Goal: Obtain resource: Obtain resource

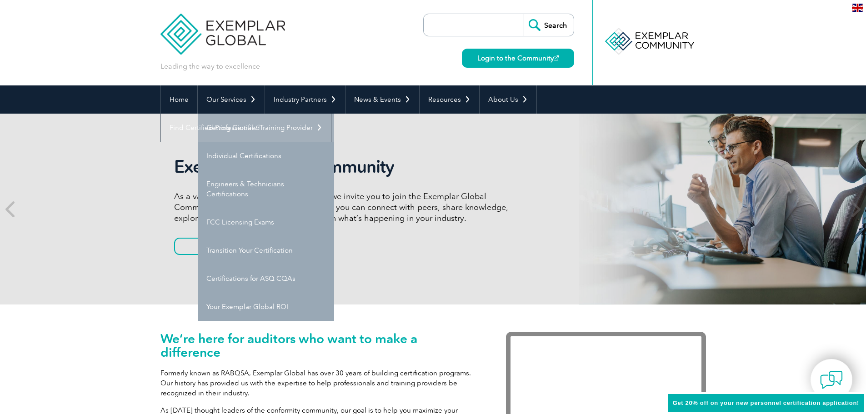
click at [247, 130] on link "Getting Certified" at bounding box center [266, 128] width 136 height 28
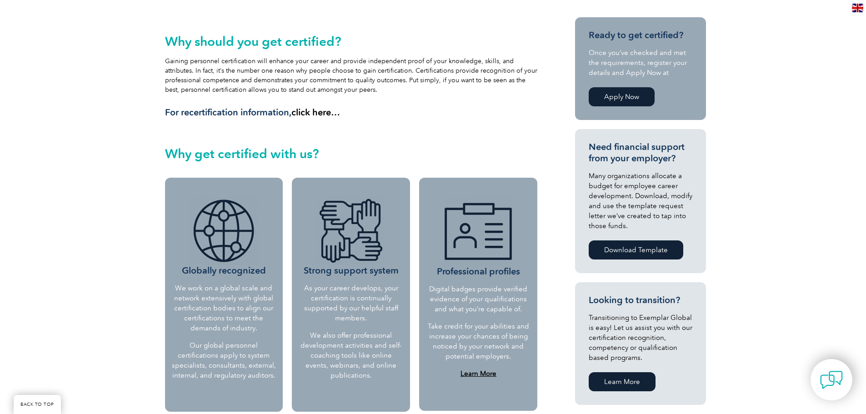
scroll to position [364, 0]
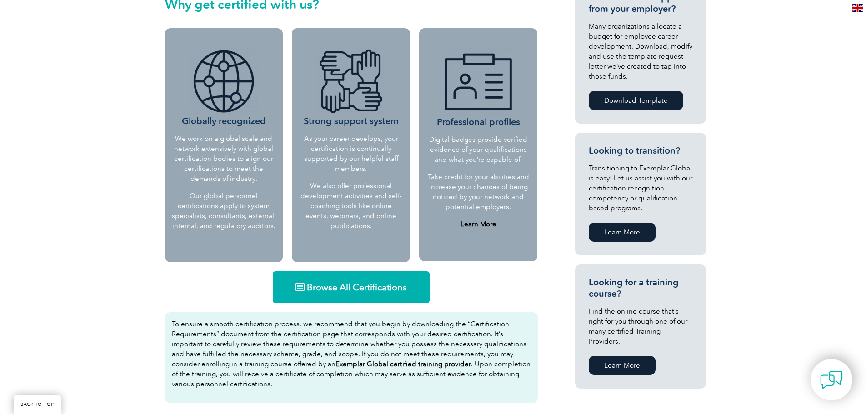
click at [324, 297] on link "Browse All Certifications" at bounding box center [351, 287] width 157 height 32
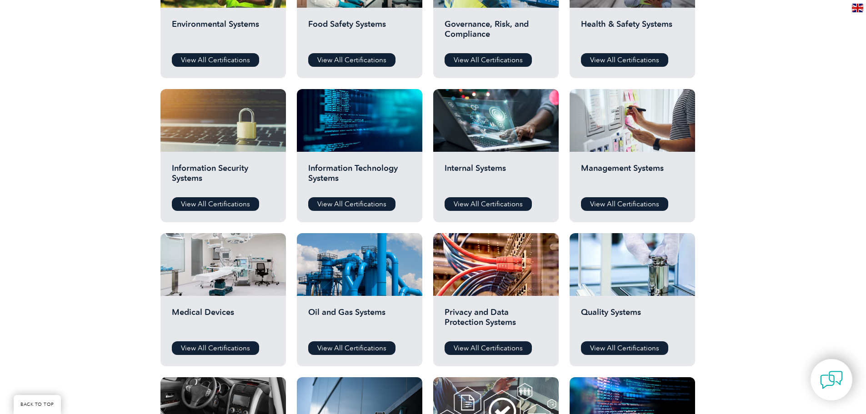
scroll to position [409, 0]
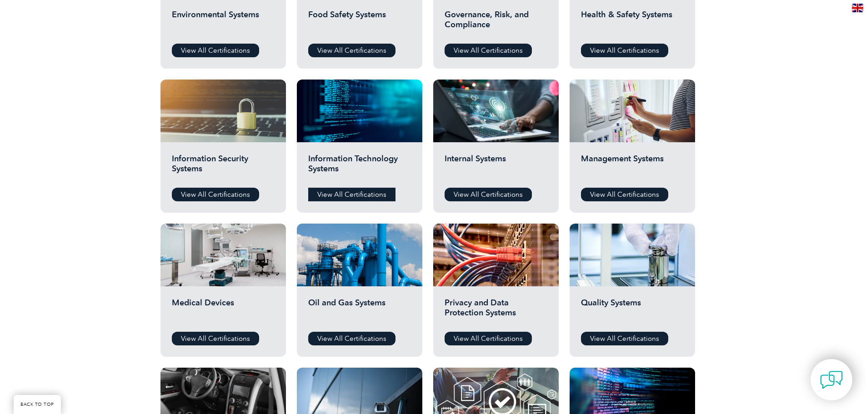
click at [320, 198] on link "View All Certifications" at bounding box center [351, 195] width 87 height 14
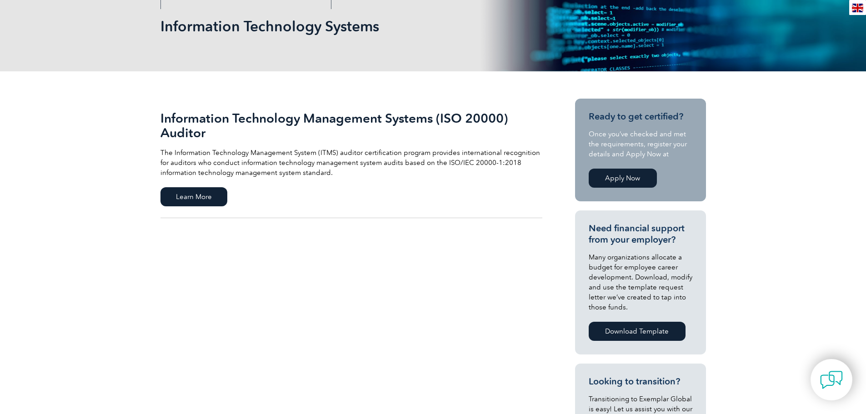
scroll to position [136, 0]
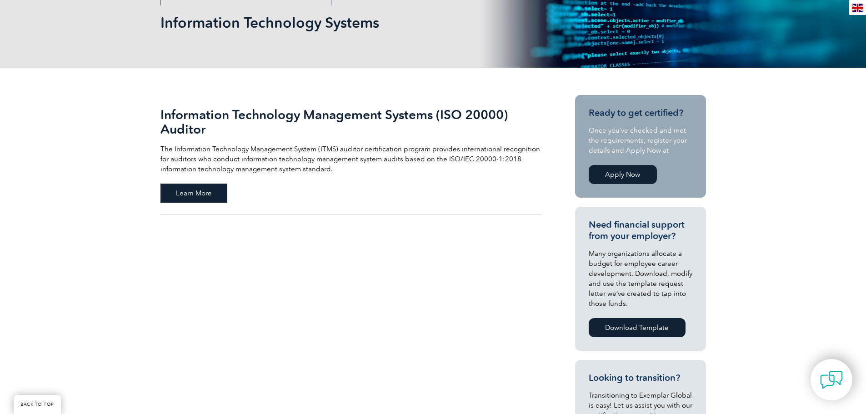
click at [169, 190] on span "Learn More" at bounding box center [193, 193] width 67 height 19
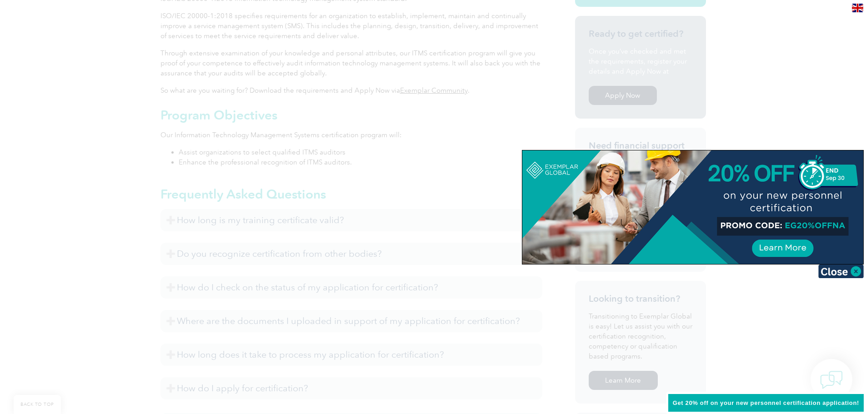
scroll to position [318, 0]
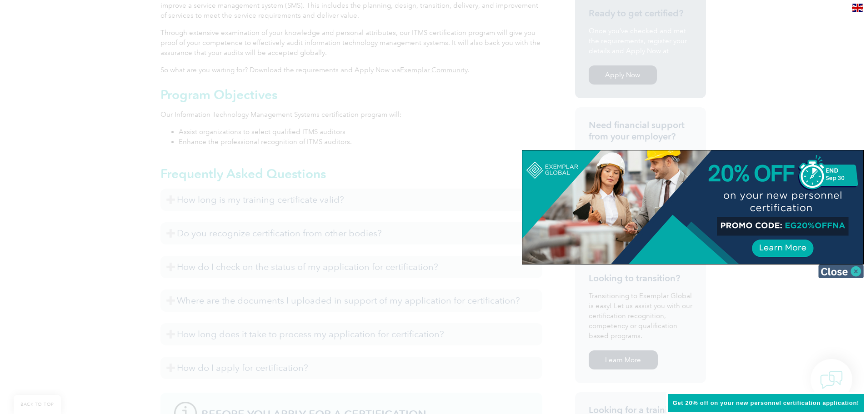
click at [851, 273] on img at bounding box center [840, 272] width 45 height 14
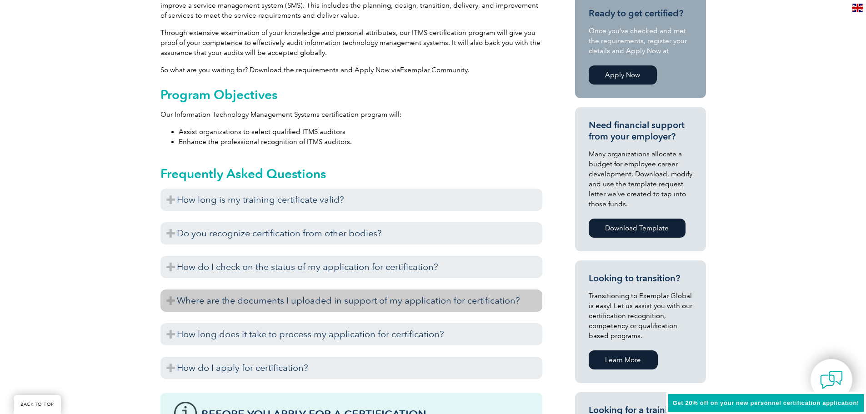
click at [227, 305] on h3 "Where are the documents I uploaded in support of my application for certificati…" at bounding box center [351, 301] width 382 height 22
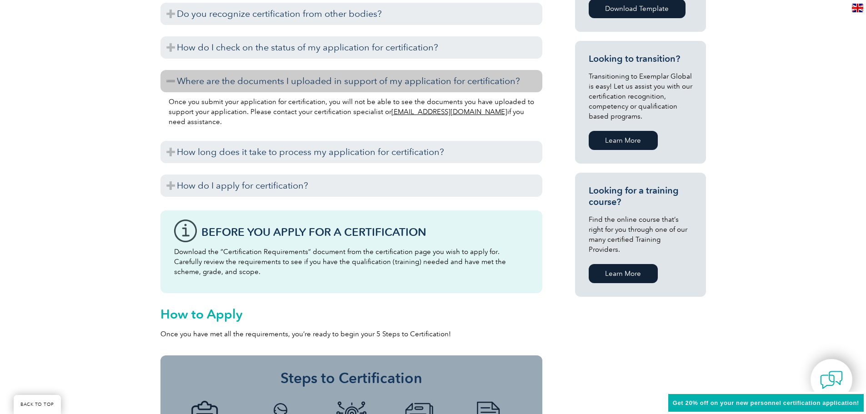
scroll to position [537, 0]
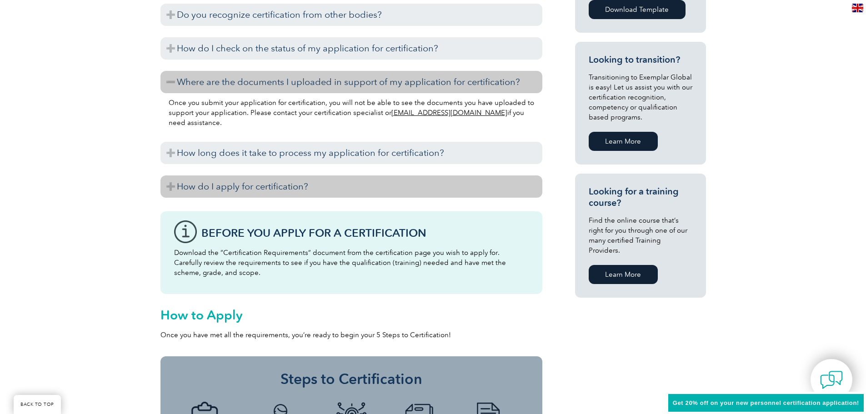
click at [307, 194] on h3 "How do I apply for certification?" at bounding box center [351, 186] width 382 height 22
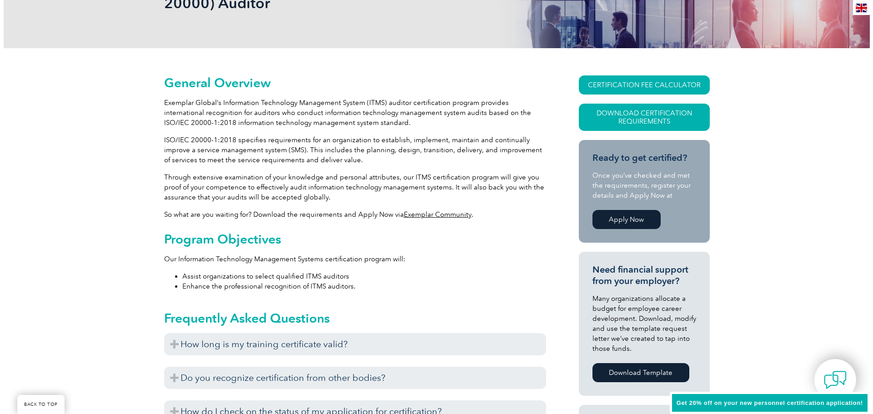
scroll to position [173, 0]
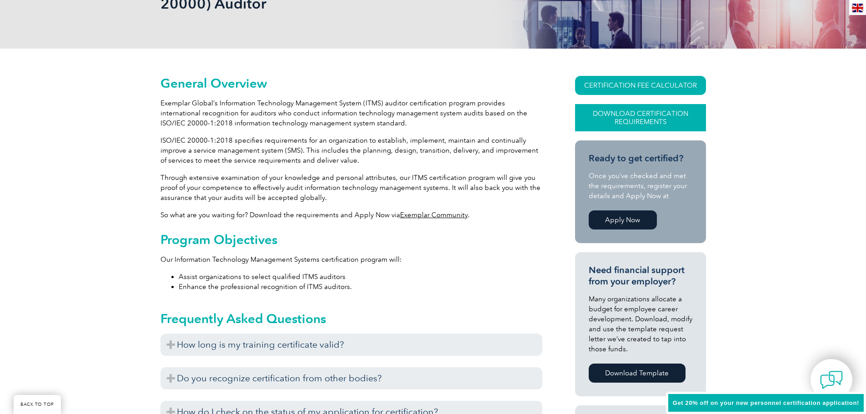
click at [611, 120] on link "Download Certification Requirements" at bounding box center [640, 117] width 131 height 27
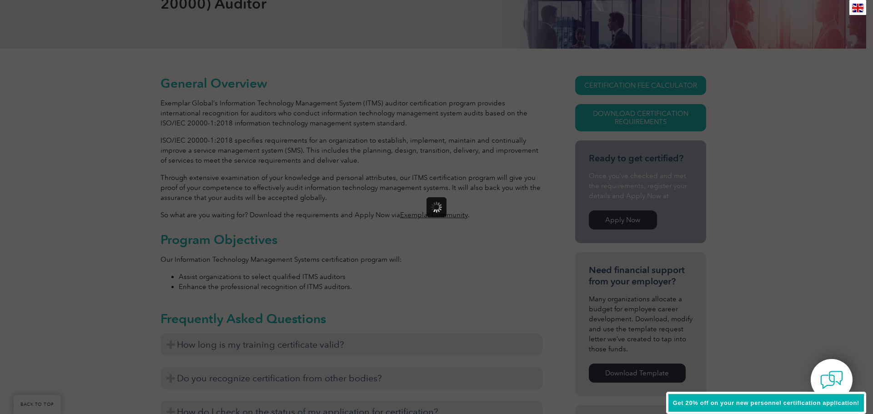
scroll to position [0, 0]
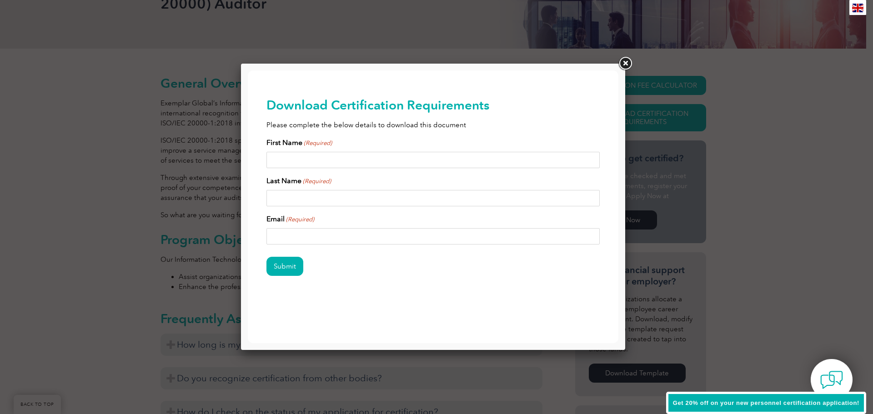
click at [396, 160] on input "First Name (Required)" at bounding box center [433, 160] width 334 height 16
type input "Stefan"
click at [322, 201] on input "Last Name (Required)" at bounding box center [433, 198] width 334 height 16
click at [310, 198] on input "Last Name (Required)" at bounding box center [433, 198] width 334 height 16
type input "Wacker"
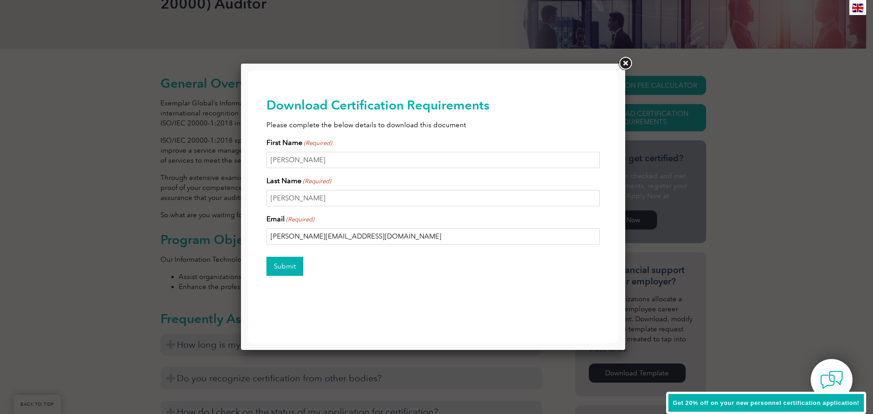
type input "wacker.s93@googlemail.com"
click at [289, 263] on input "Submit" at bounding box center [284, 266] width 37 height 19
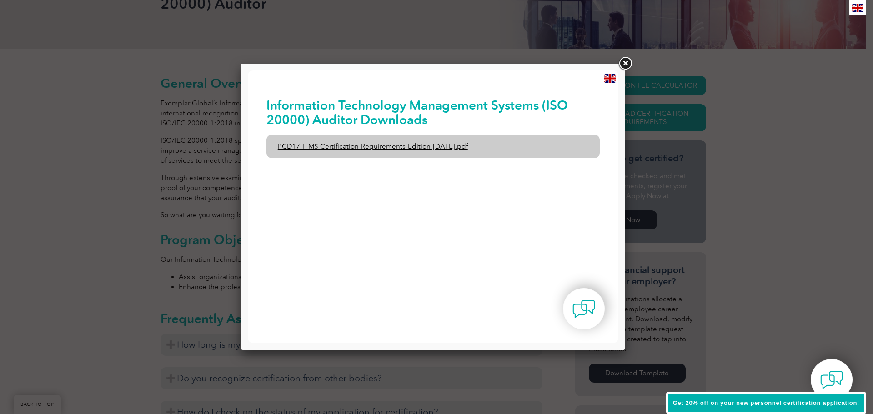
click at [408, 145] on link "PCD17-ITMS-Certification-Requirements-Edition-2-April-2022.pdf" at bounding box center [433, 147] width 334 height 24
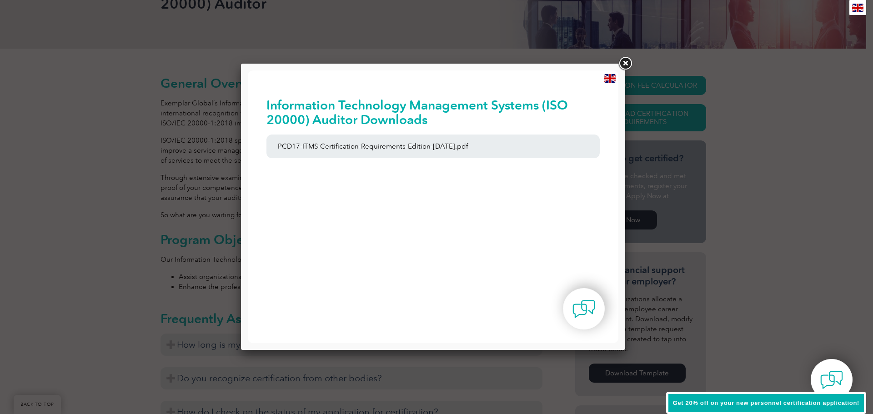
click at [622, 65] on link at bounding box center [625, 63] width 16 height 16
